Goal: Browse casually: Explore the website without a specific task or goal

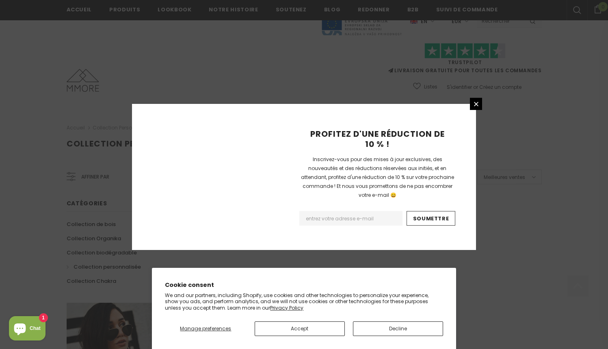
scroll to position [503, 0]
